Goal: Find specific page/section: Find specific page/section

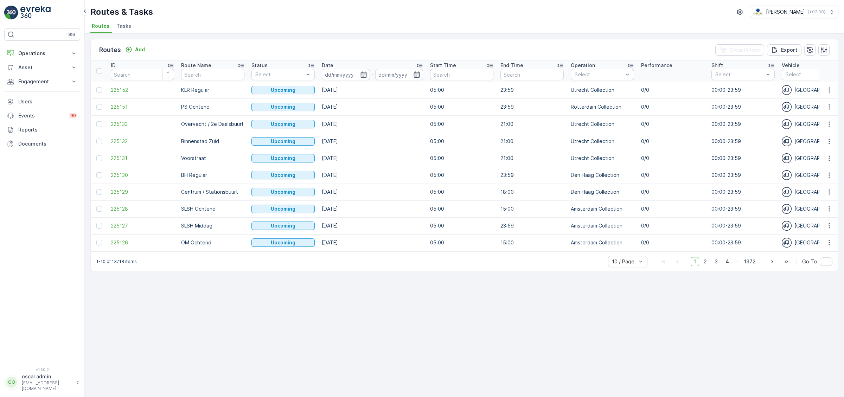
click at [128, 26] on span "Tasks" at bounding box center [123, 26] width 15 height 7
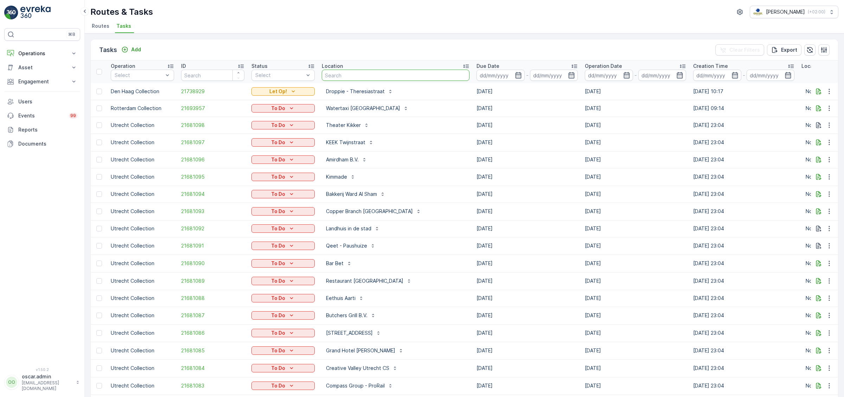
click at [362, 73] on input "text" at bounding box center [396, 75] width 148 height 11
type input "keuken"
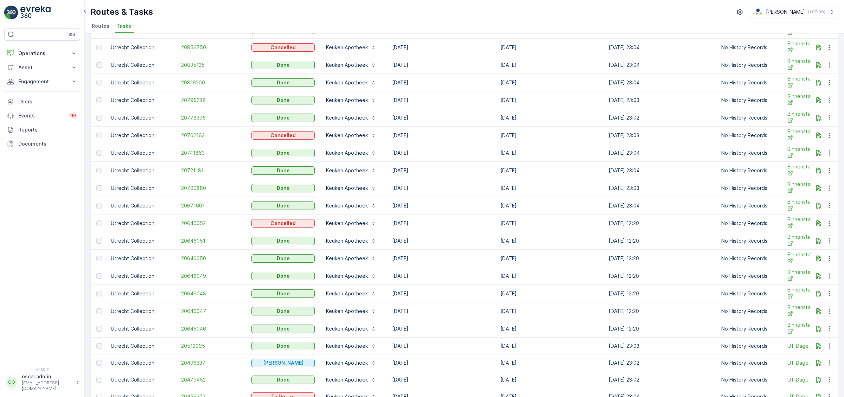
scroll to position [579, 0]
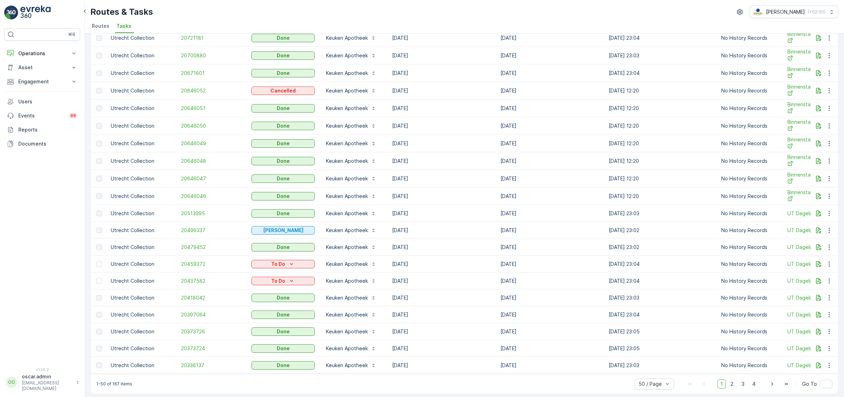
click at [761, 379] on div "50 / Page 1 2 3 4 Go To" at bounding box center [734, 383] width 198 height 11
click at [755, 383] on span "4" at bounding box center [754, 384] width 10 height 9
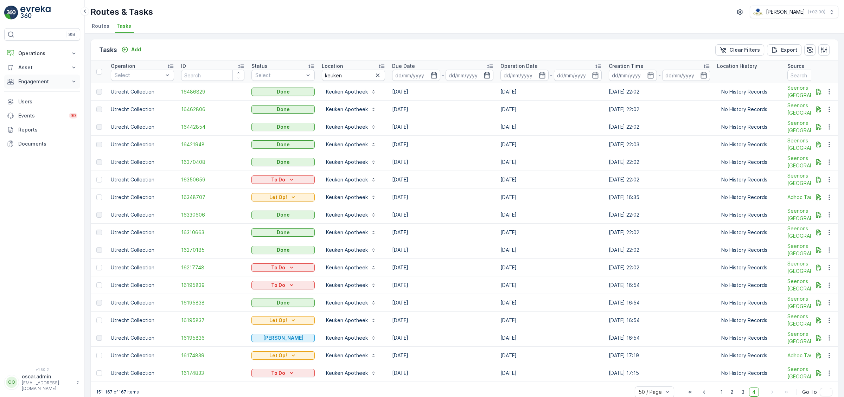
click at [19, 81] on button "Engagement" at bounding box center [42, 82] width 76 height 14
click at [33, 90] on p "Insights" at bounding box center [27, 93] width 18 height 7
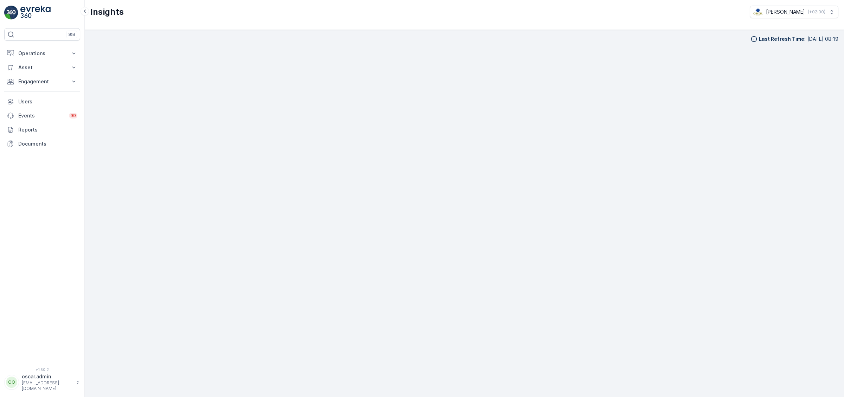
click at [621, 19] on div "Insights [PERSON_NAME] ( +02:00 )" at bounding box center [464, 15] width 759 height 30
